Goal: Information Seeking & Learning: Understand process/instructions

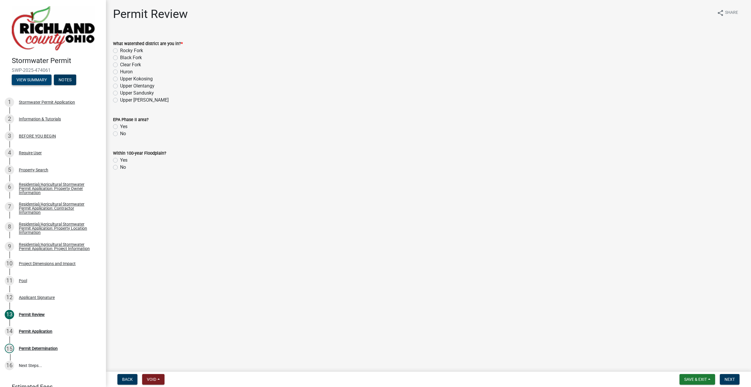
click at [28, 78] on button "View Summary" at bounding box center [32, 79] width 40 height 11
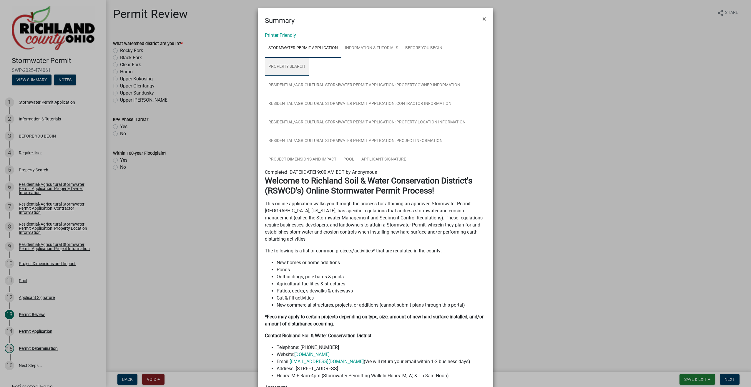
click at [291, 62] on link "Property Search" at bounding box center [287, 66] width 44 height 19
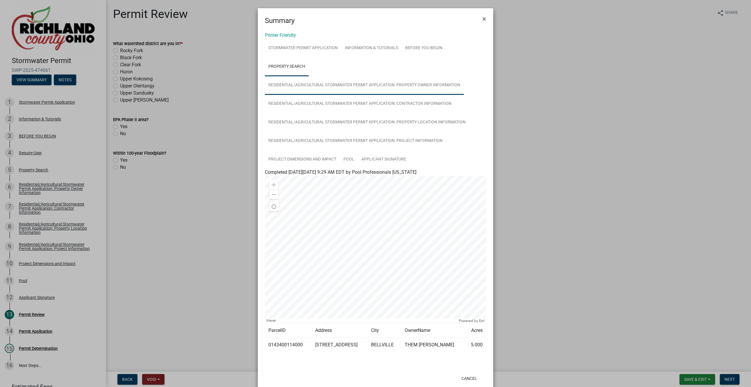
click at [348, 94] on link "Residential/Agricultural Stormwater Permit Application: Property Owner Informat…" at bounding box center [364, 85] width 199 height 19
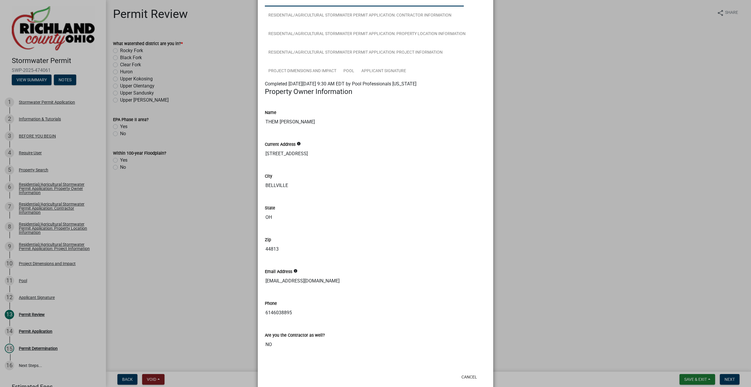
scroll to position [29, 0]
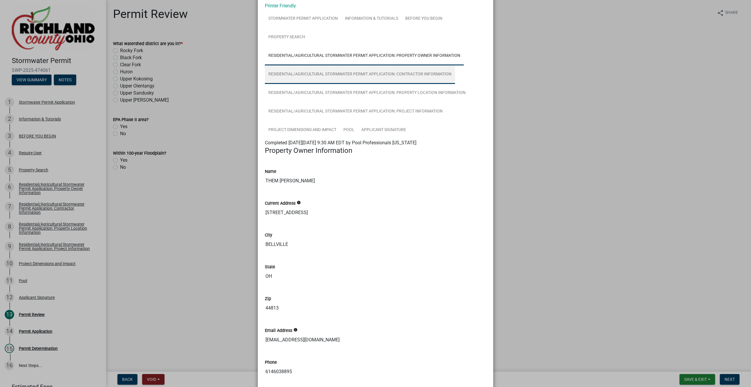
click at [286, 76] on link "Residential/Agricultural Stormwater Permit Application: Contractor Information" at bounding box center [360, 74] width 190 height 19
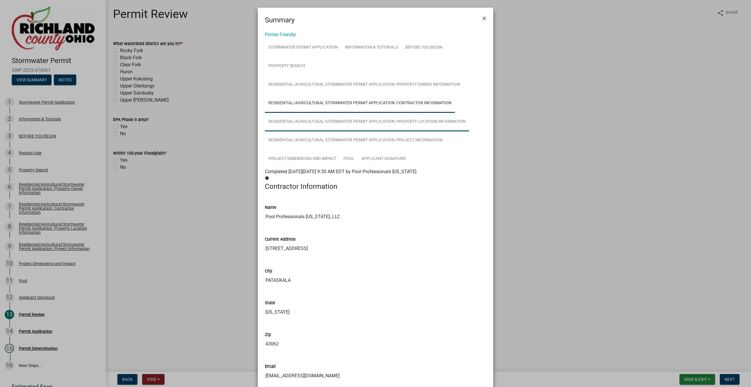
scroll to position [0, 0]
click at [297, 122] on link "Residential/Agricultural Stormwater Permit Application: Property Location Infor…" at bounding box center [367, 122] width 204 height 19
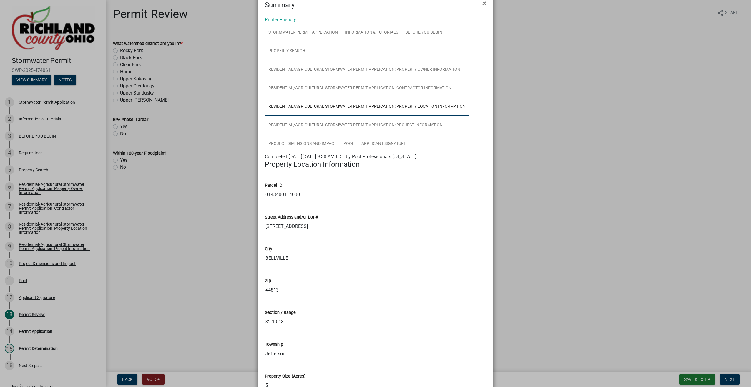
scroll to position [10, 0]
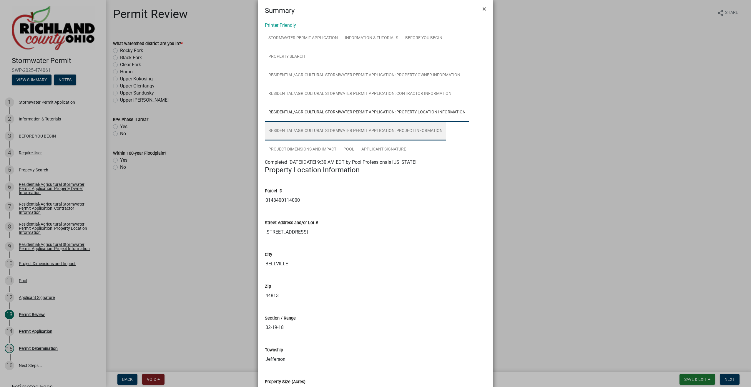
click at [302, 132] on link "Residential/Agricultural Stormwater Permit Application: Project Information" at bounding box center [355, 131] width 181 height 19
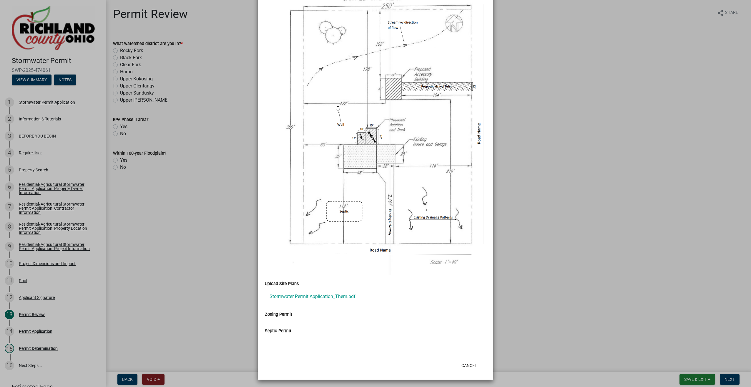
scroll to position [570, 0]
click at [301, 297] on link "Stormwater Permit Application_Them.pdf" at bounding box center [375, 296] width 221 height 14
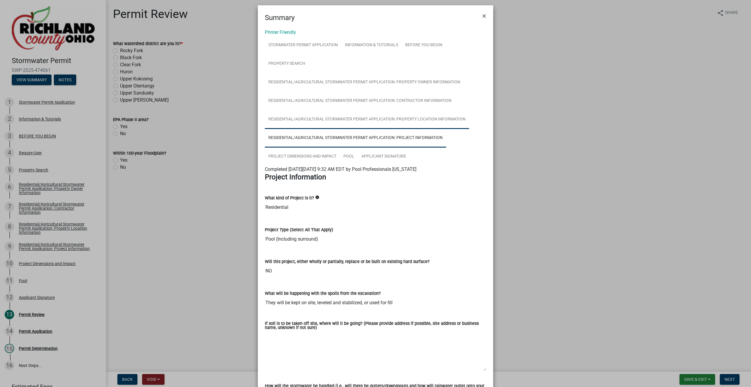
scroll to position [0, 0]
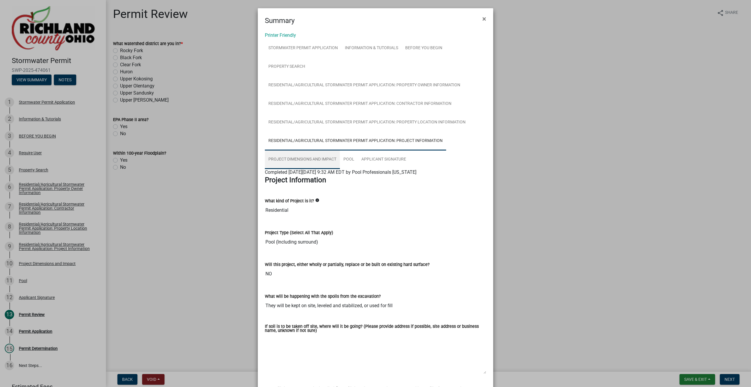
click at [301, 160] on link "Project Dimensions and Impact" at bounding box center [302, 159] width 75 height 19
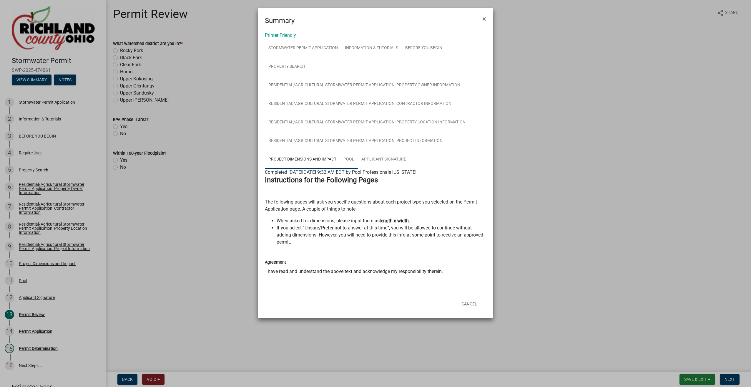
click at [352, 159] on link "Pool" at bounding box center [349, 159] width 18 height 19
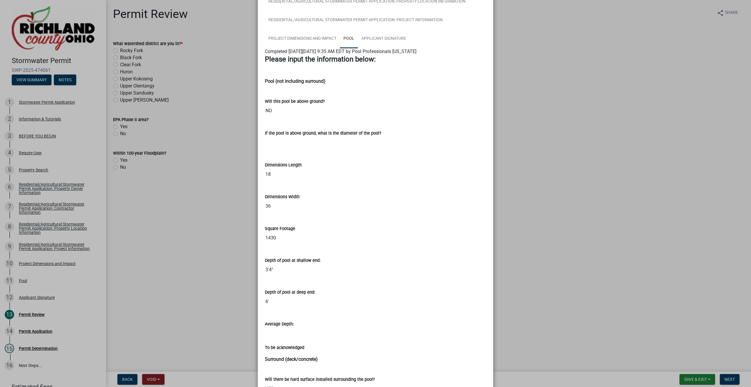
scroll to position [62, 0]
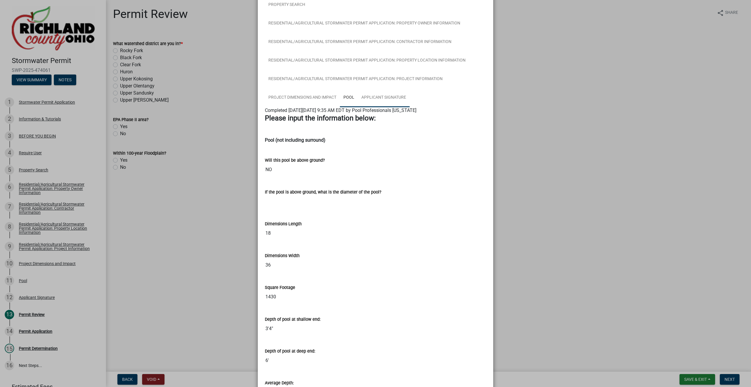
click at [380, 98] on link "Applicant Signature" at bounding box center [384, 97] width 52 height 19
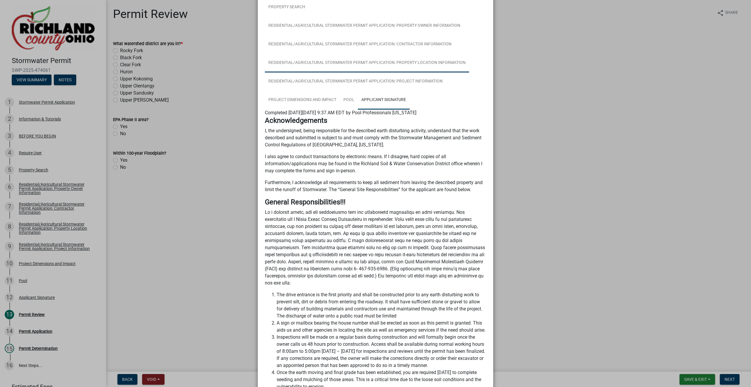
scroll to position [0, 0]
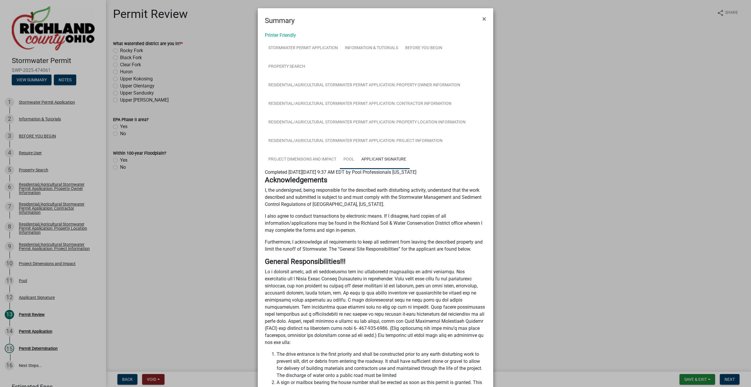
click at [342, 161] on link "Pool" at bounding box center [349, 159] width 18 height 19
